Goal: Task Accomplishment & Management: Complete application form

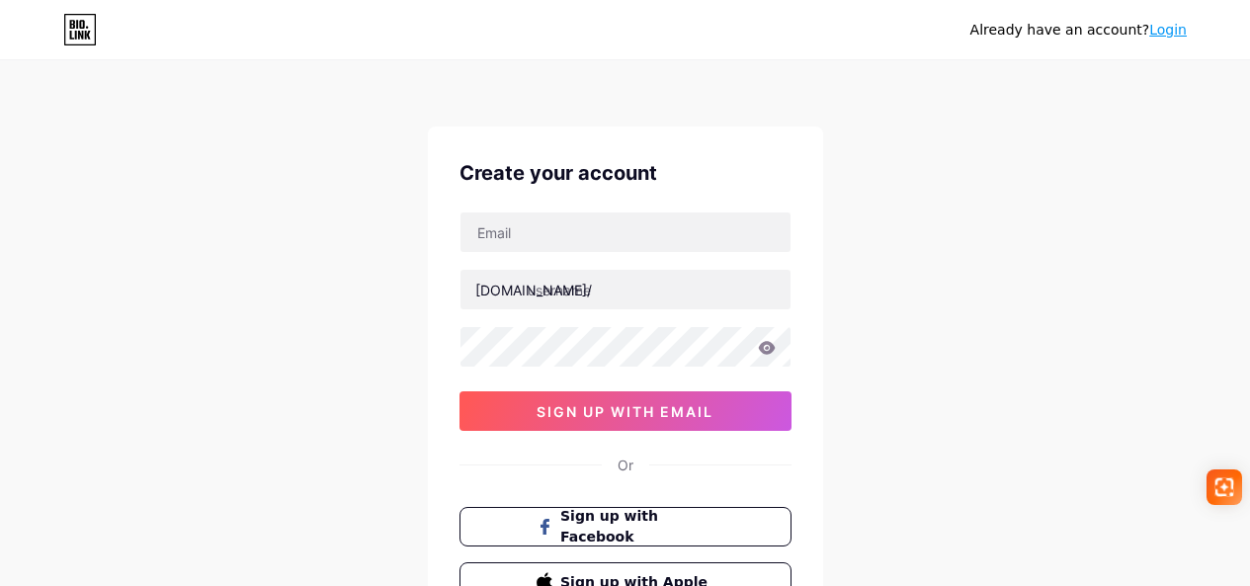
click at [1155, 32] on link "Login" at bounding box center [1168, 30] width 38 height 16
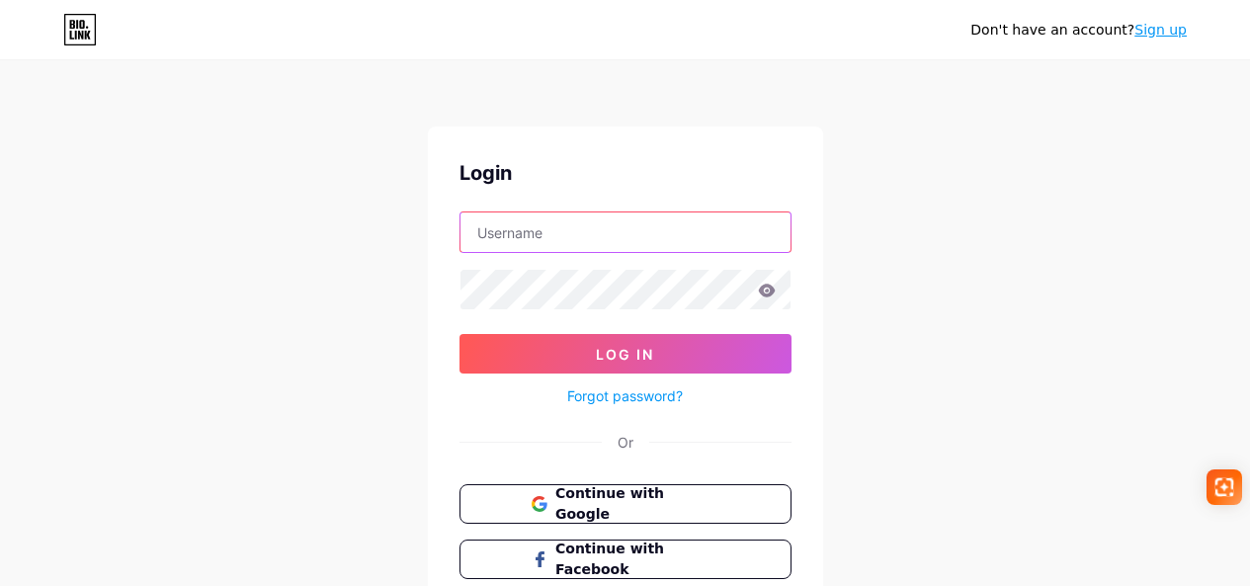
click at [548, 237] on input "text" at bounding box center [625, 232] width 330 height 40
type input "wk4094924@gmail.com"
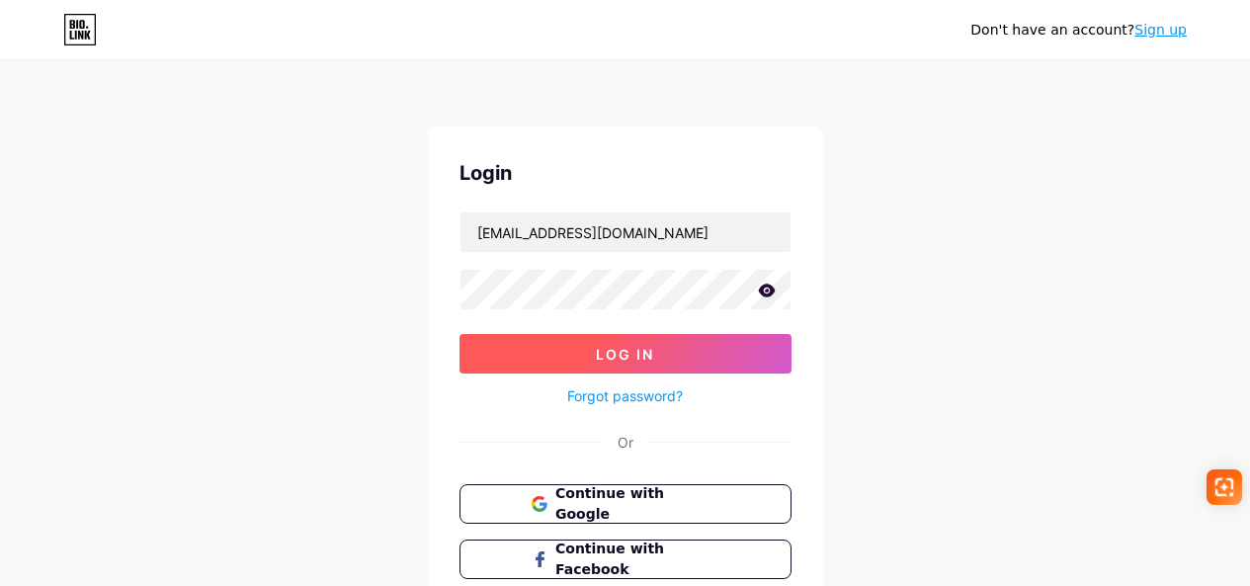
click at [608, 368] on button "Log In" at bounding box center [625, 354] width 332 height 40
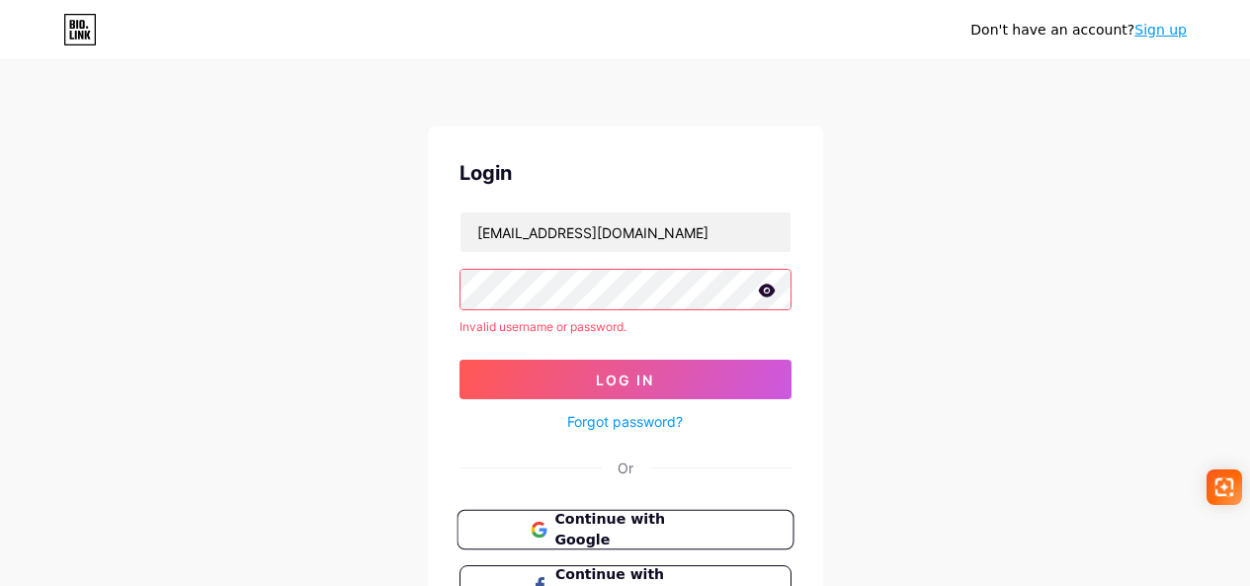
click at [626, 527] on span "Continue with Google" at bounding box center [636, 530] width 165 height 42
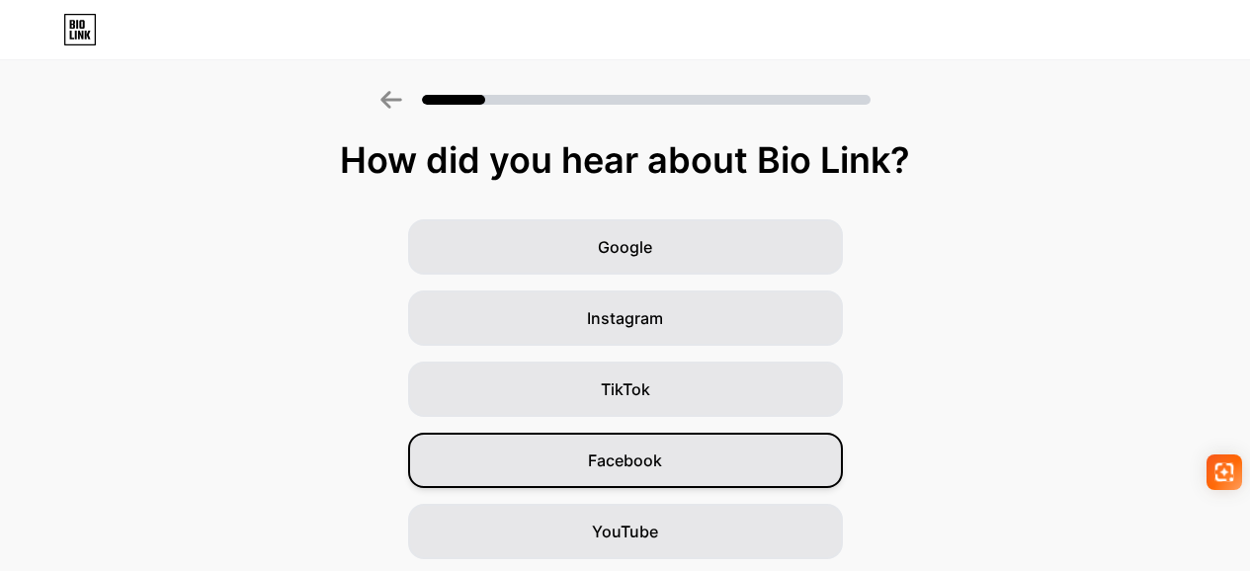
click at [700, 451] on div "Facebook" at bounding box center [625, 460] width 435 height 55
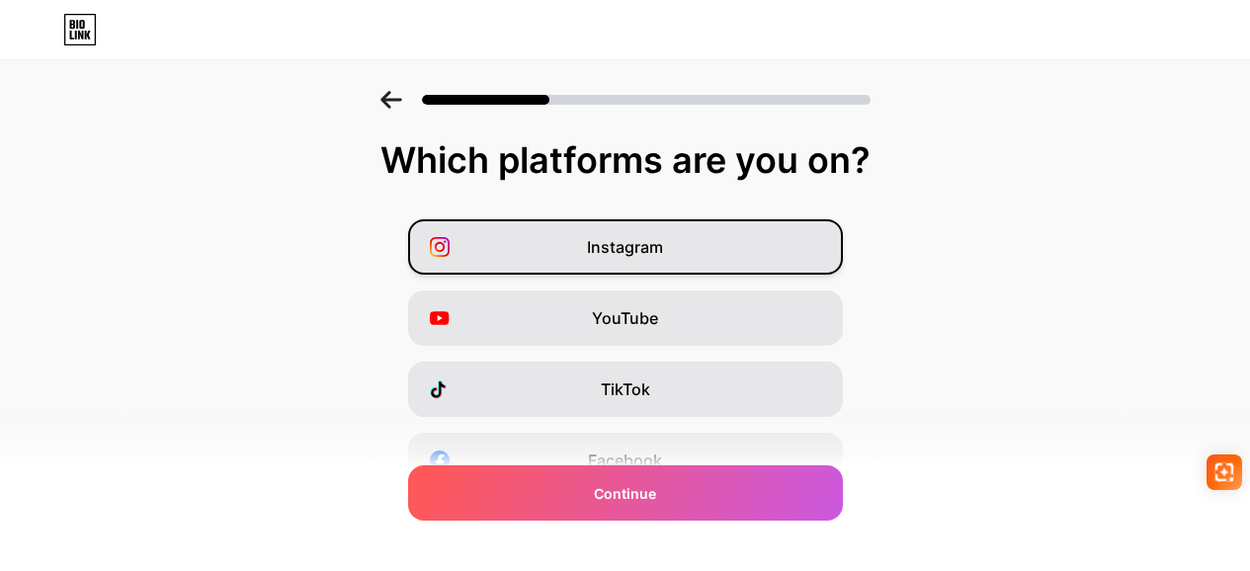
click at [661, 251] on span "Instagram" at bounding box center [625, 247] width 76 height 24
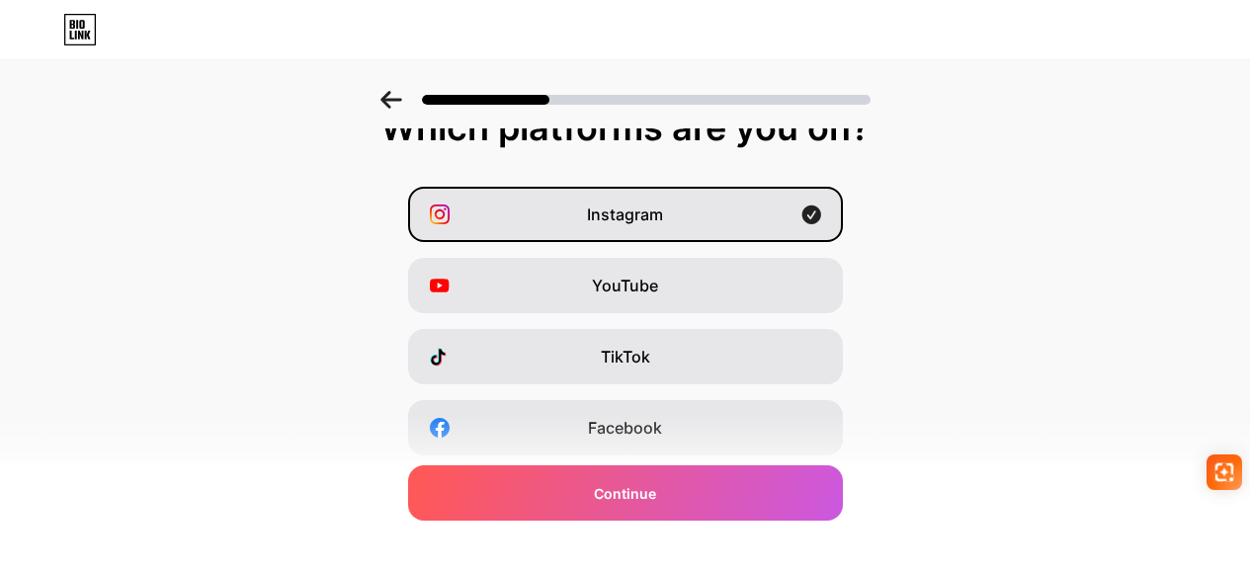
click at [701, 361] on div "TikTok" at bounding box center [625, 356] width 435 height 55
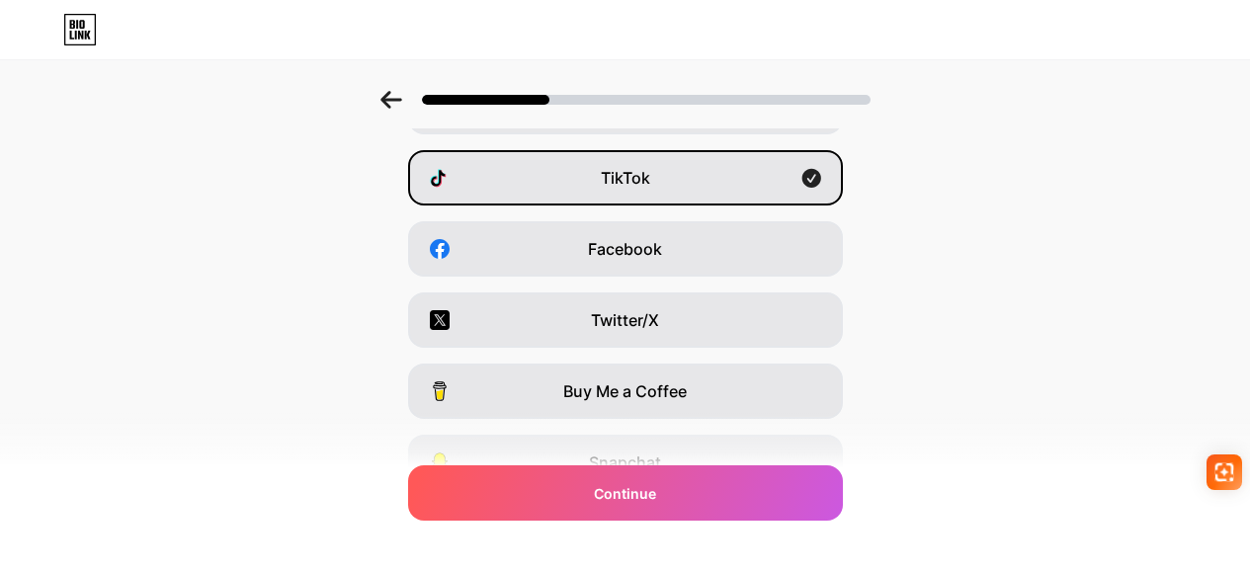
scroll to position [214, 0]
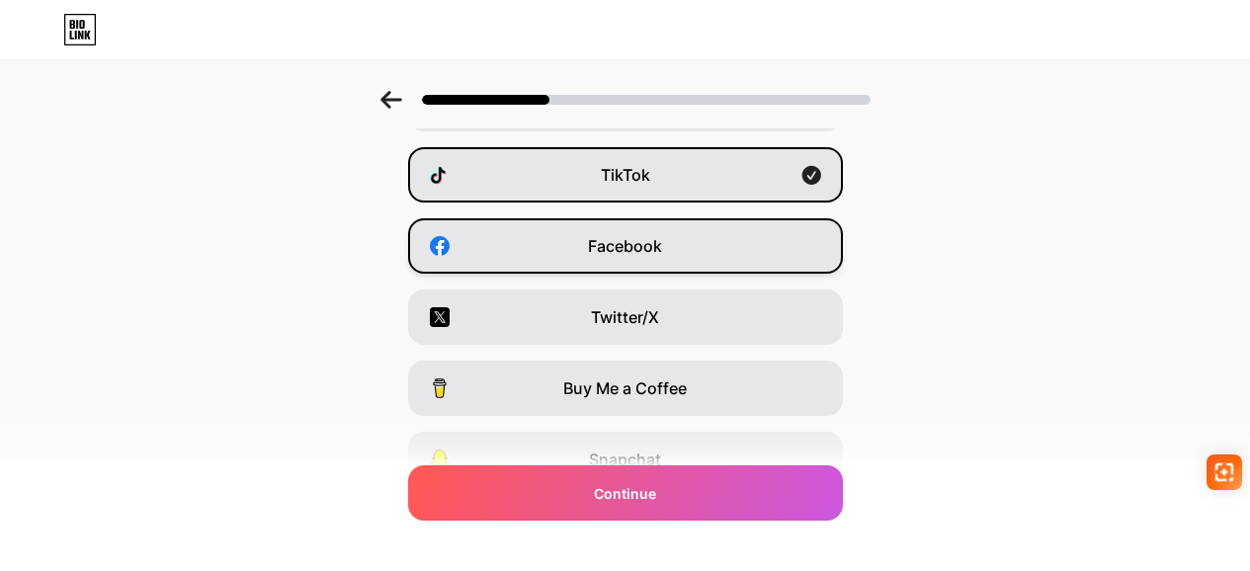
click at [685, 250] on div "Facebook" at bounding box center [625, 245] width 435 height 55
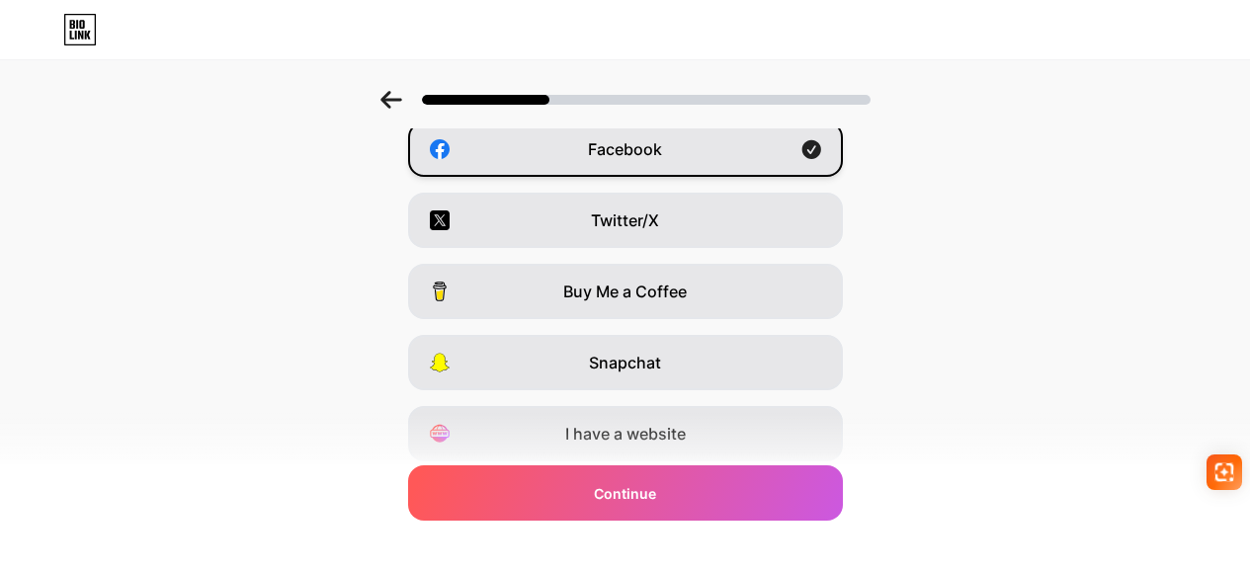
scroll to position [313, 0]
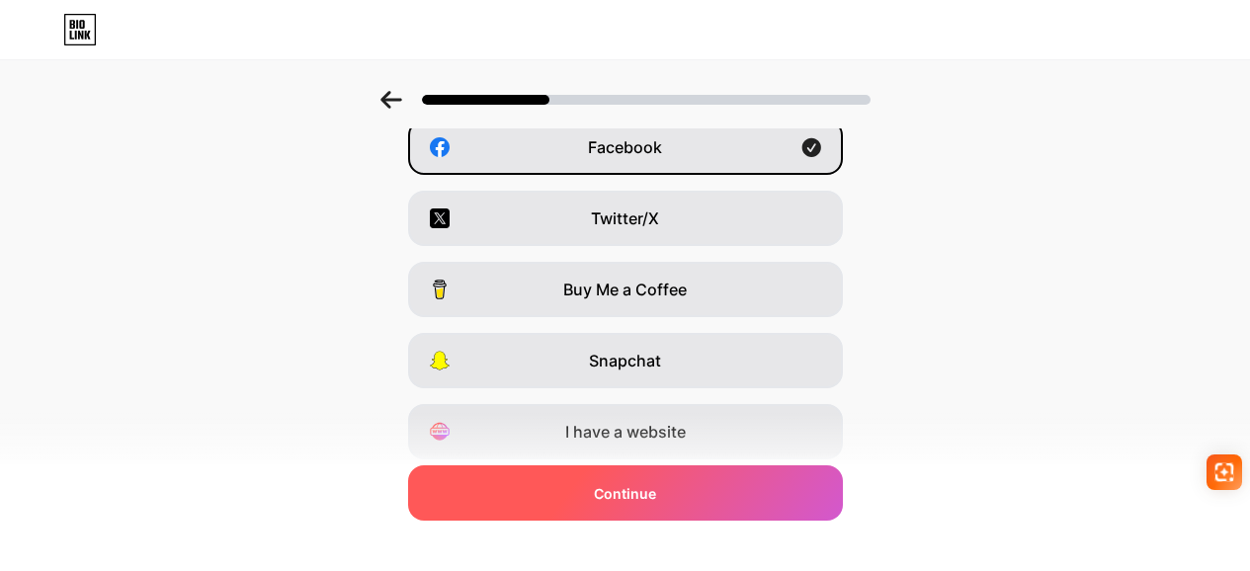
click at [715, 476] on div "Continue" at bounding box center [625, 492] width 435 height 55
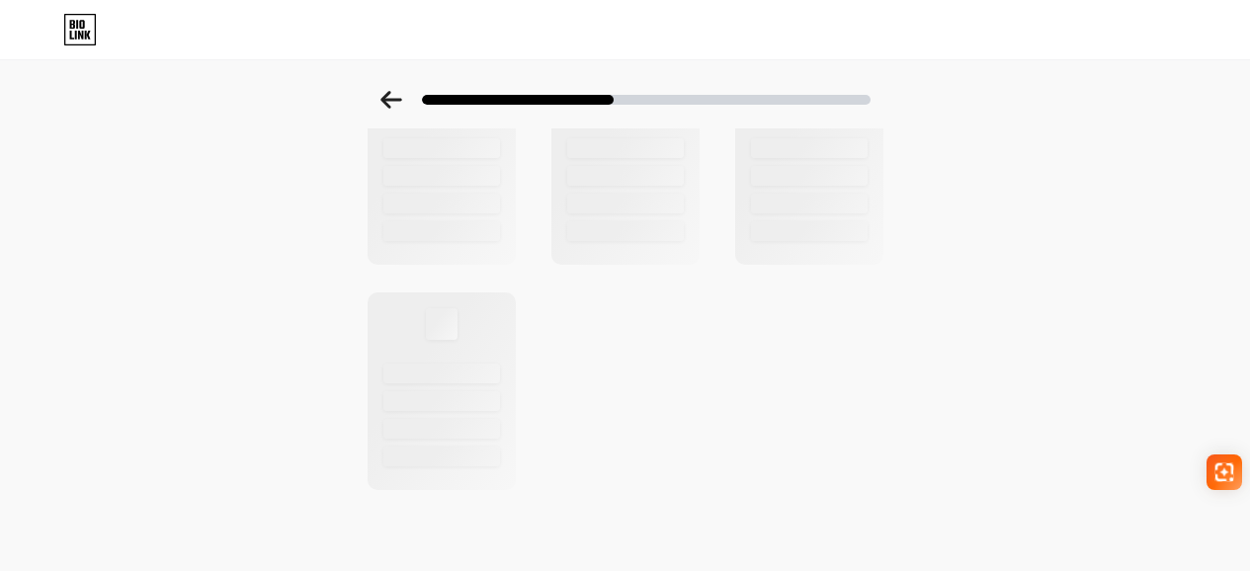
scroll to position [0, 0]
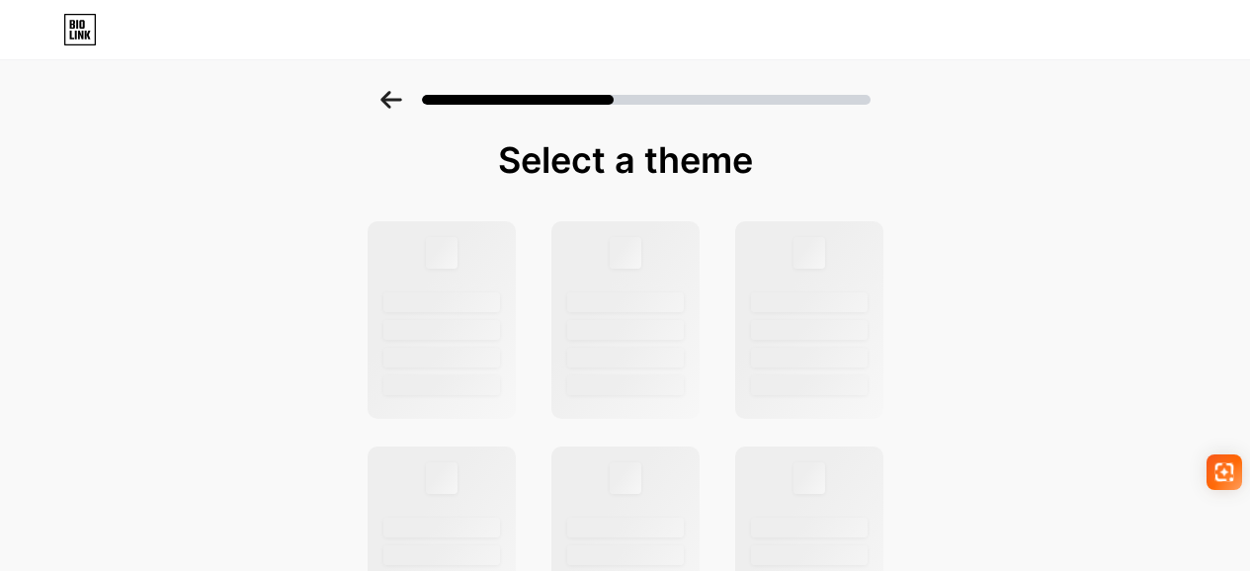
click at [583, 156] on div "Select a theme" at bounding box center [626, 160] width 524 height 40
click at [655, 310] on div at bounding box center [625, 301] width 121 height 21
drag, startPoint x: 466, startPoint y: 289, endPoint x: 654, endPoint y: 269, distance: 188.9
click at [393, 97] on icon at bounding box center [390, 100] width 21 height 18
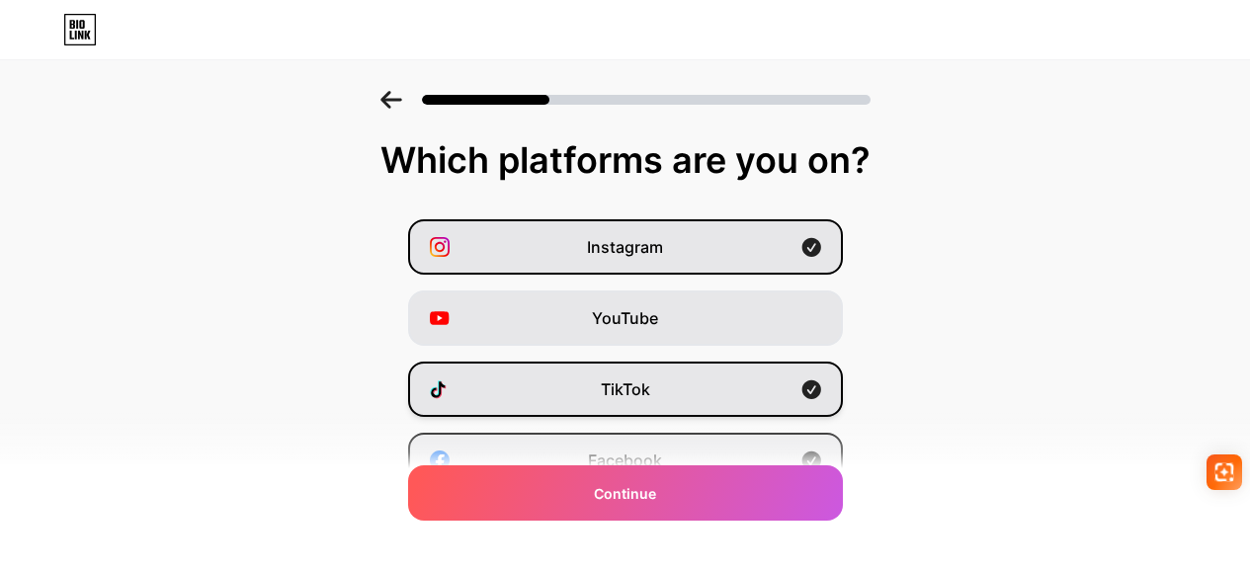
click at [628, 381] on span "TikTok" at bounding box center [625, 389] width 49 height 24
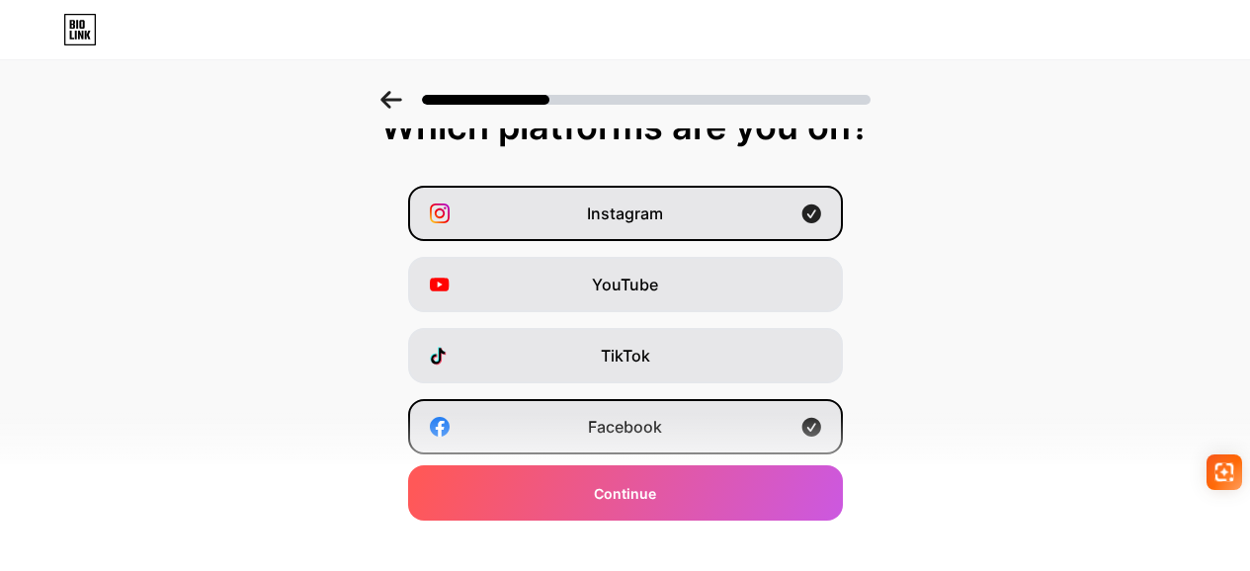
scroll to position [33, 0]
click at [680, 228] on div "Instagram" at bounding box center [625, 214] width 435 height 55
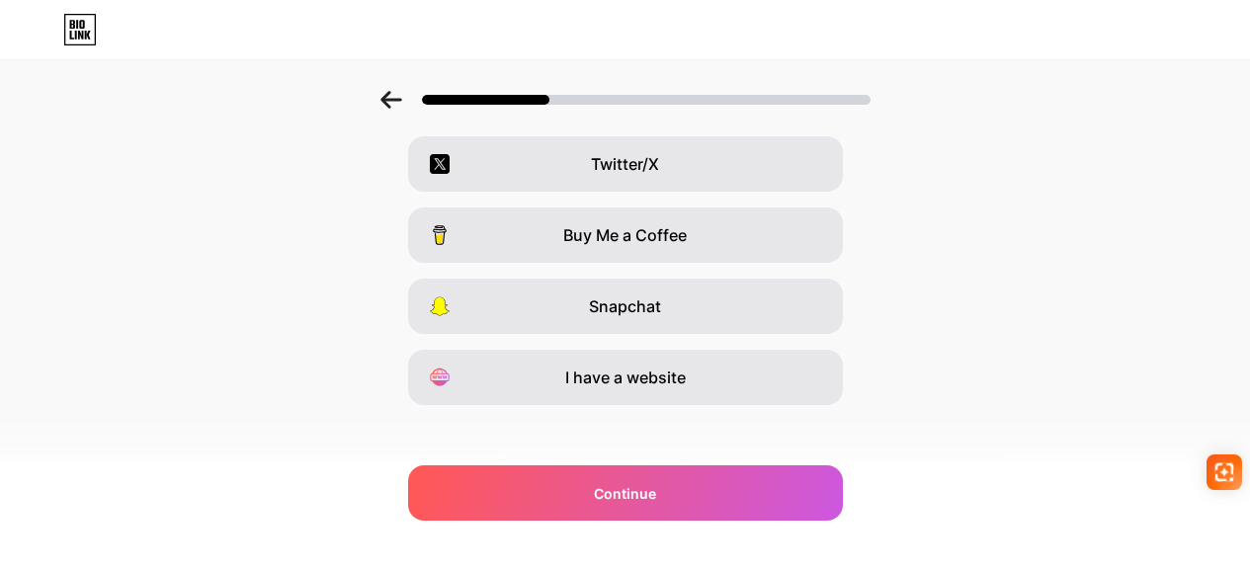
scroll to position [379, 0]
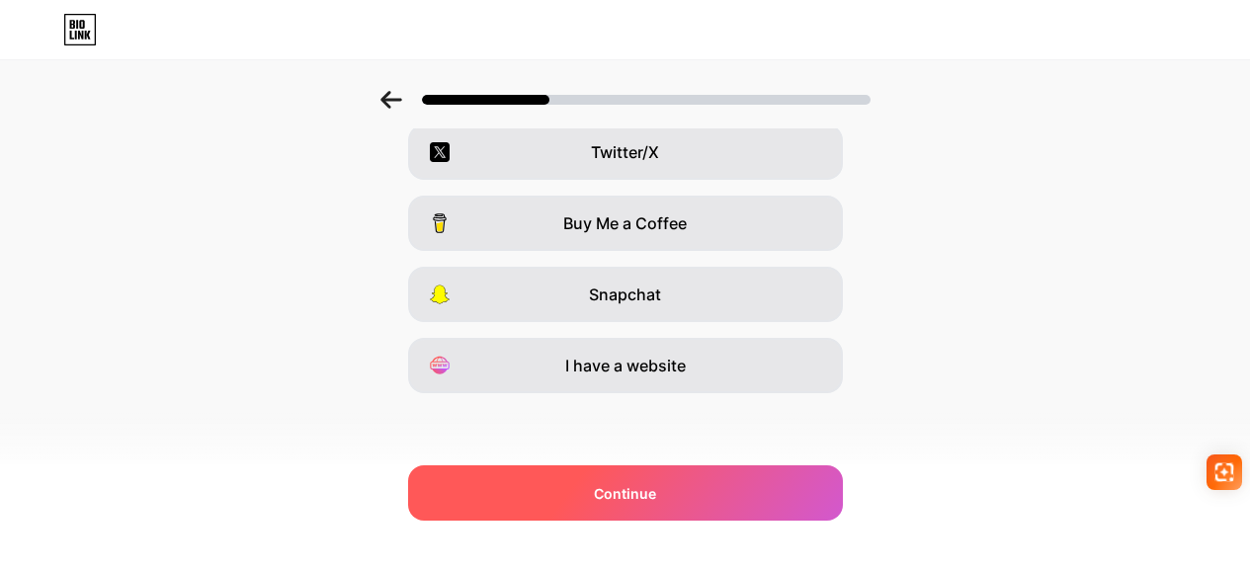
click at [755, 490] on div "Continue" at bounding box center [625, 492] width 435 height 55
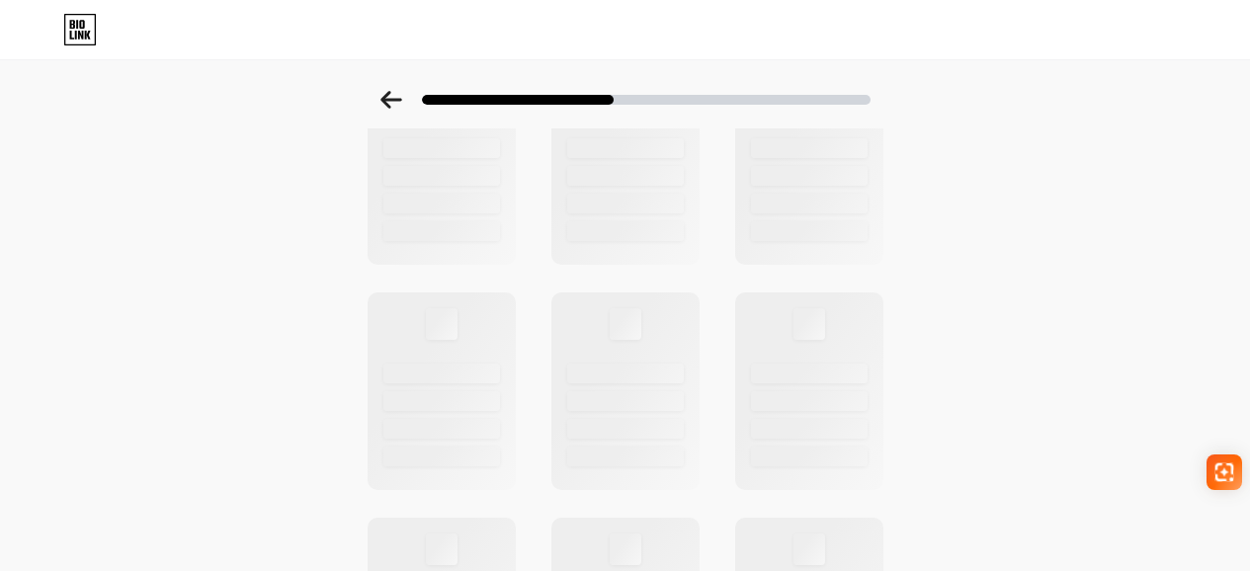
scroll to position [0, 0]
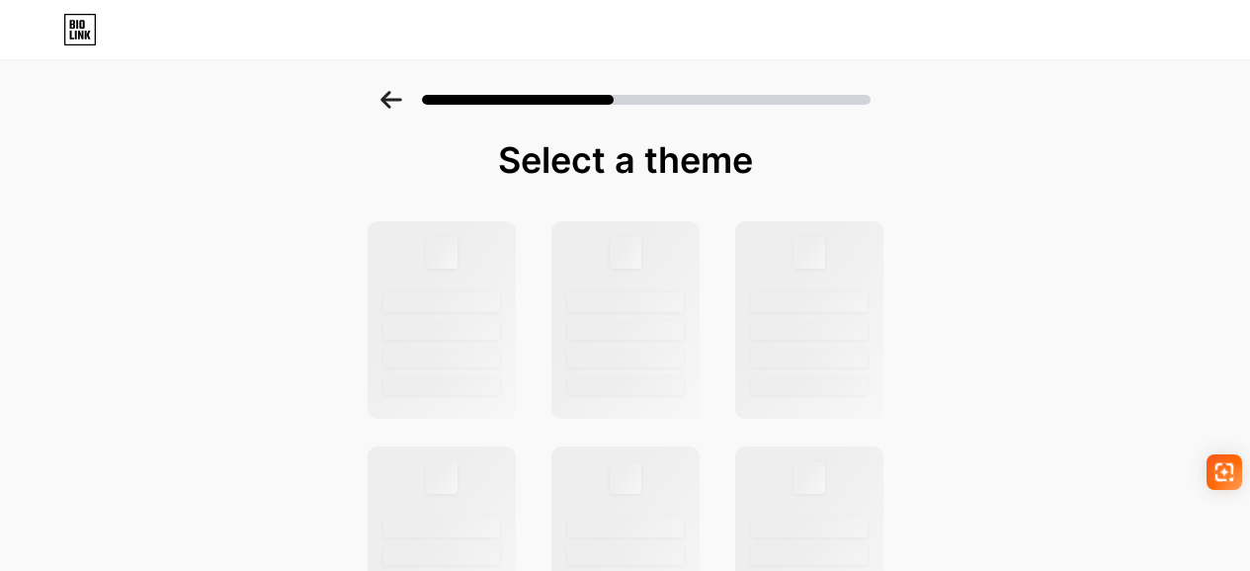
click at [692, 157] on div "Select a theme" at bounding box center [626, 160] width 524 height 40
click at [667, 103] on div at bounding box center [646, 100] width 449 height 10
click at [77, 26] on icon at bounding box center [77, 24] width 2 height 9
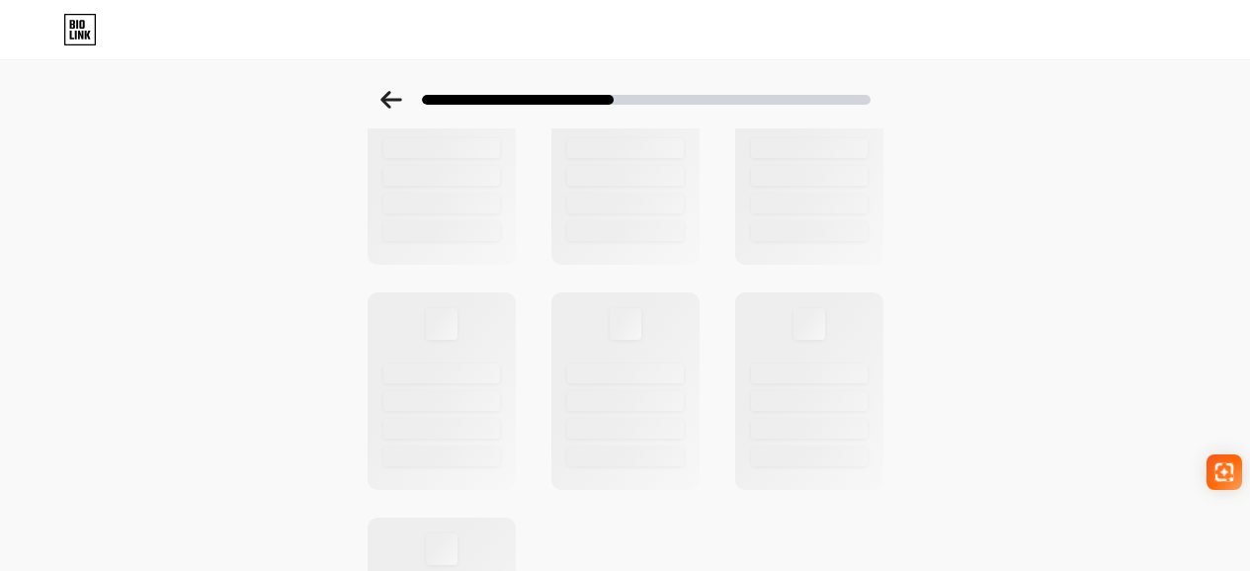
scroll to position [830, 0]
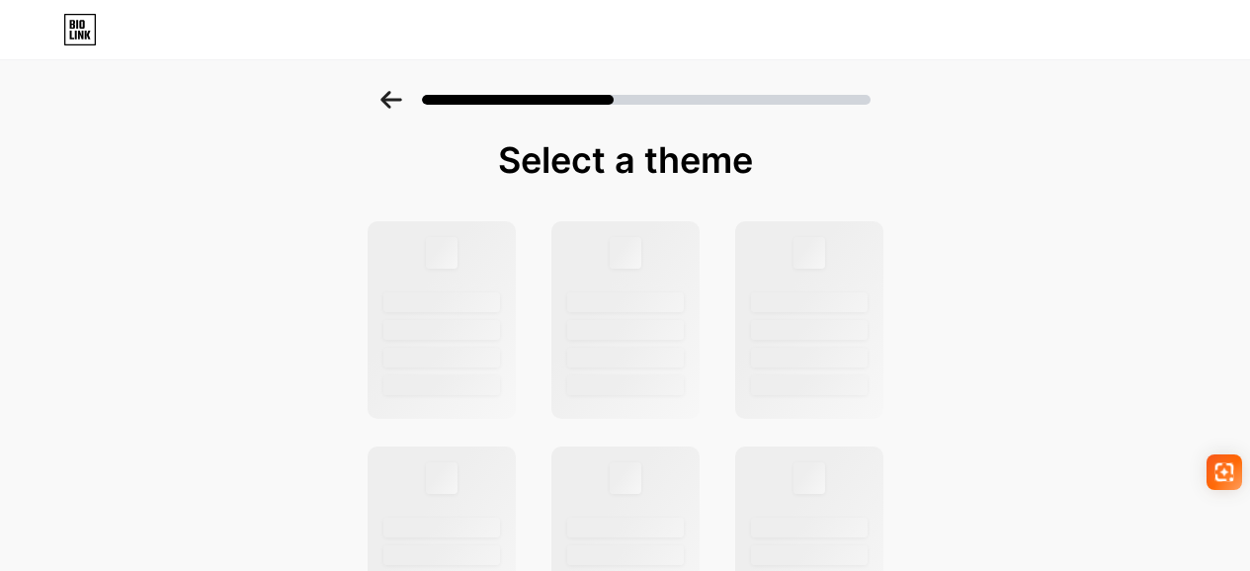
click at [895, 142] on div "Select a theme" at bounding box center [625, 160] width 543 height 40
